Goal: Obtain resource: Obtain resource

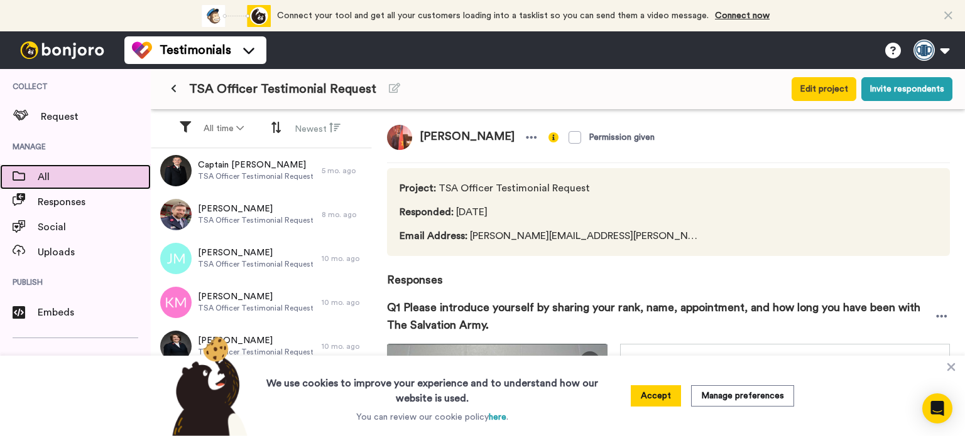
click at [35, 185] on div at bounding box center [19, 177] width 38 height 18
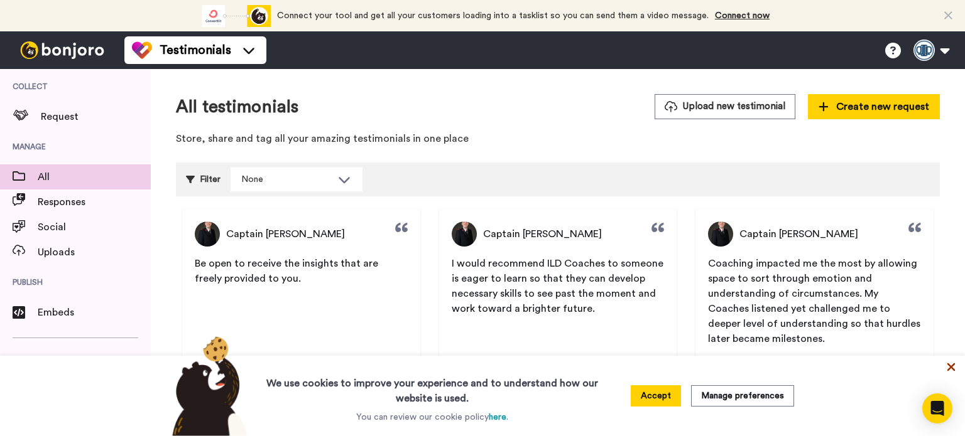
click at [955, 371] on icon at bounding box center [951, 367] width 13 height 13
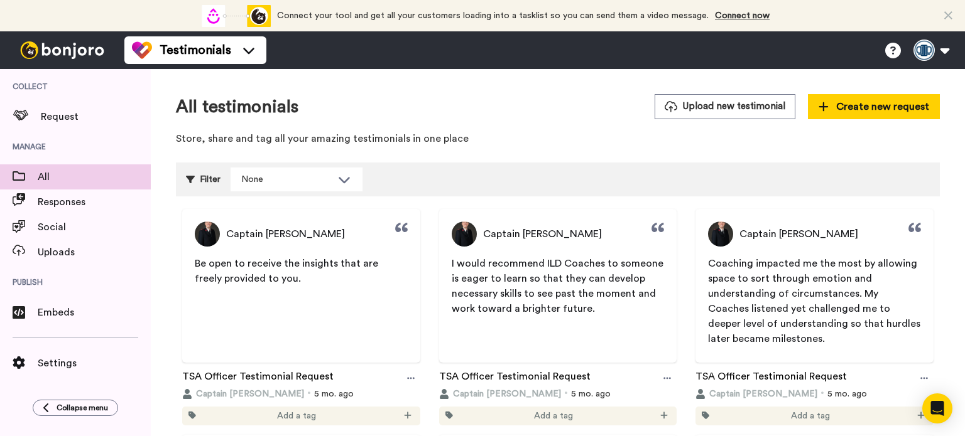
scroll to position [63, 0]
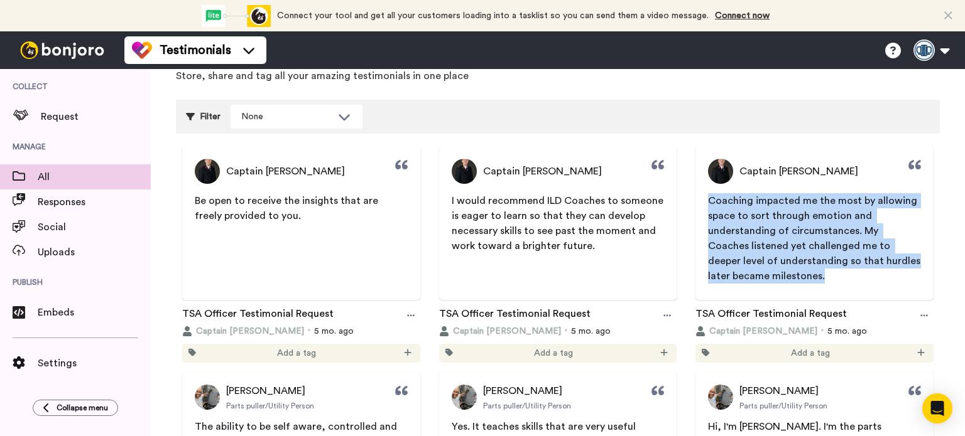
drag, startPoint x: 704, startPoint y: 200, endPoint x: 766, endPoint y: 274, distance: 96.7
click at [766, 274] on p "Coaching impacted me the most by allowing space to sort through emotion and und…" at bounding box center [814, 238] width 213 height 90
copy span "Coaching impacted me the most by allowing space to sort through emotion and und…"
drag, startPoint x: 590, startPoint y: 245, endPoint x: 449, endPoint y: 205, distance: 146.9
click at [452, 205] on p "I would recommend ILD Coaches to someone is eager to learn so that they can dev…" at bounding box center [558, 223] width 213 height 60
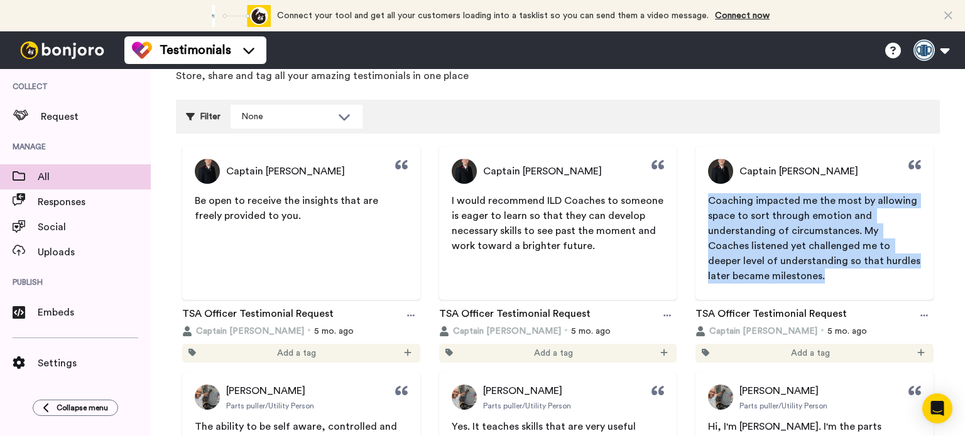
copy span "I would recommend ILD Coaches to someone is eager to learn so that they can dev…"
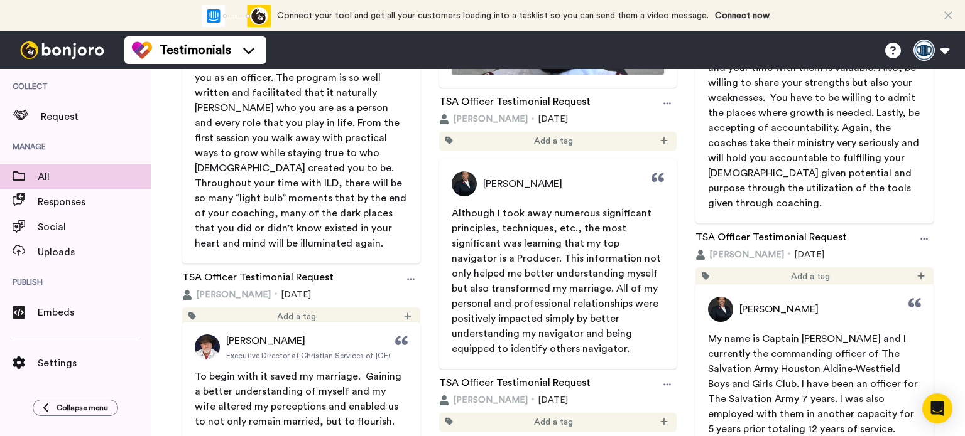
scroll to position [5966, 0]
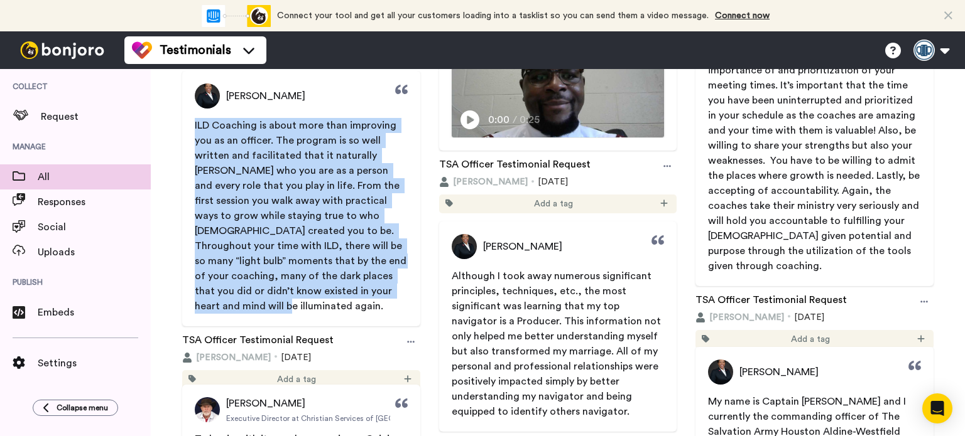
drag, startPoint x: 188, startPoint y: 124, endPoint x: 364, endPoint y: 291, distance: 242.1
click at [364, 291] on span "ILD Coaching is about more than improving you as an officer. The program is so …" at bounding box center [301, 216] width 238 height 196
copy span "ILD Coaching is about more than improving you as an officer. The program is so …"
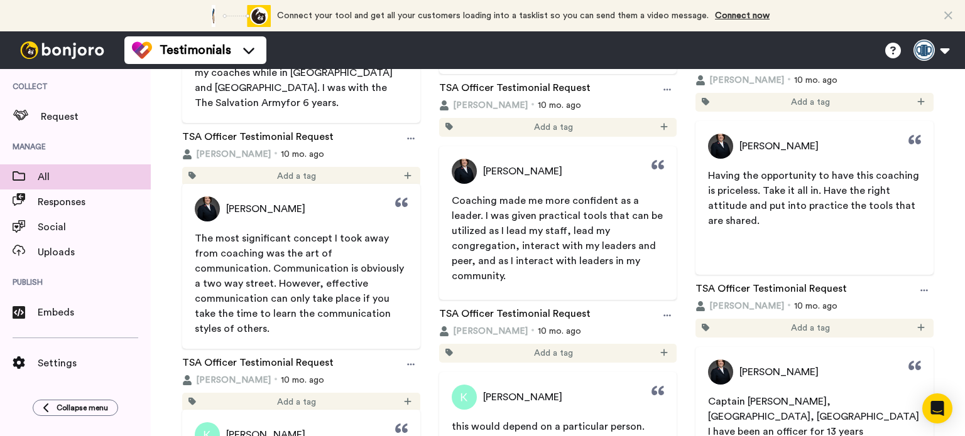
scroll to position [1759, 0]
